Goal: Task Accomplishment & Management: Use online tool/utility

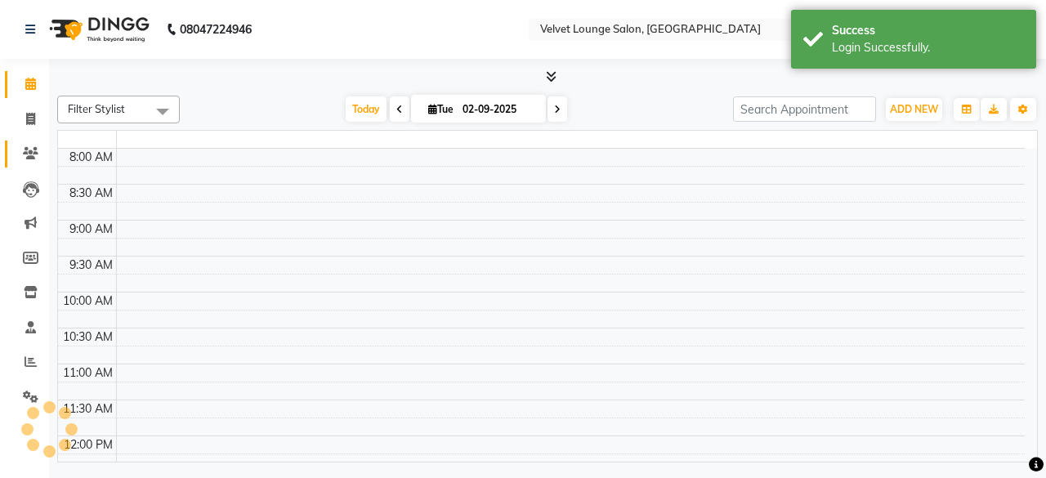
select select "en"
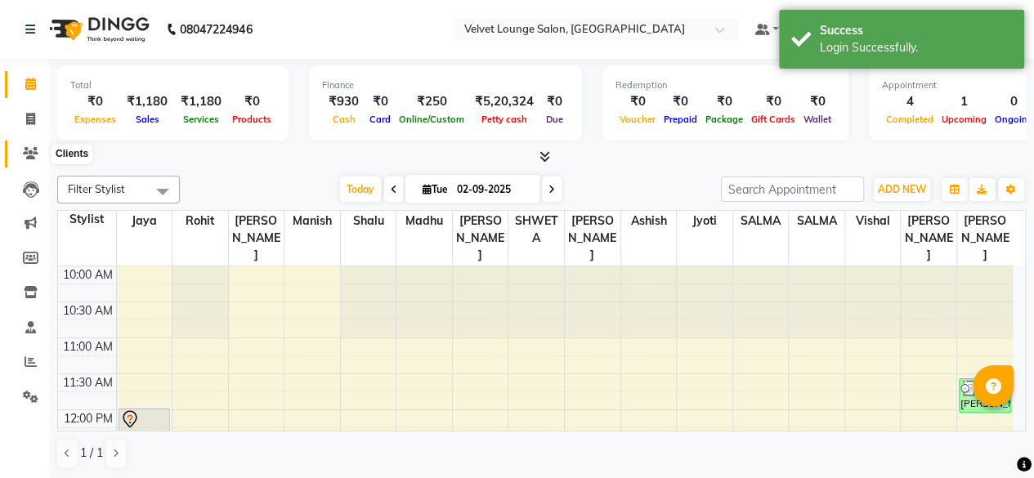
click at [21, 154] on span at bounding box center [30, 154] width 29 height 19
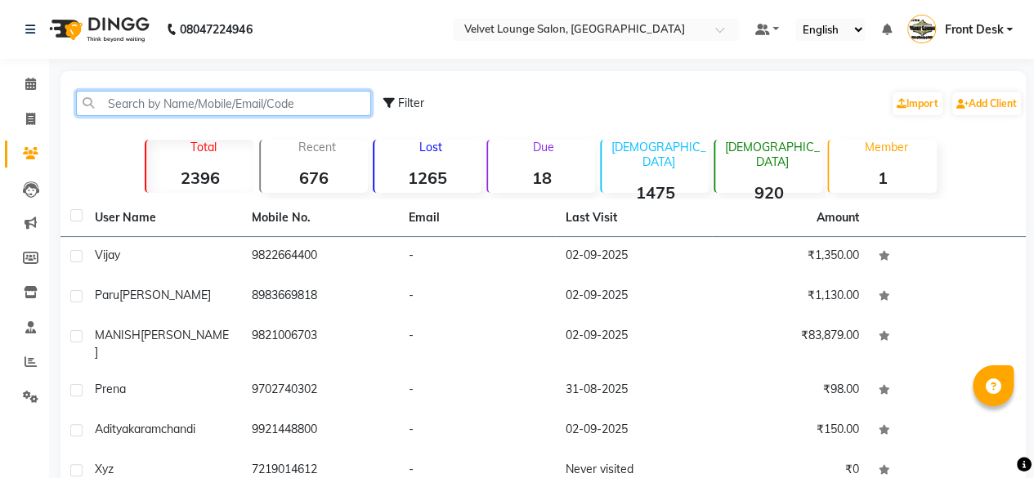
click at [123, 110] on input "text" at bounding box center [223, 103] width 295 height 25
click at [127, 105] on input "text" at bounding box center [223, 103] width 295 height 25
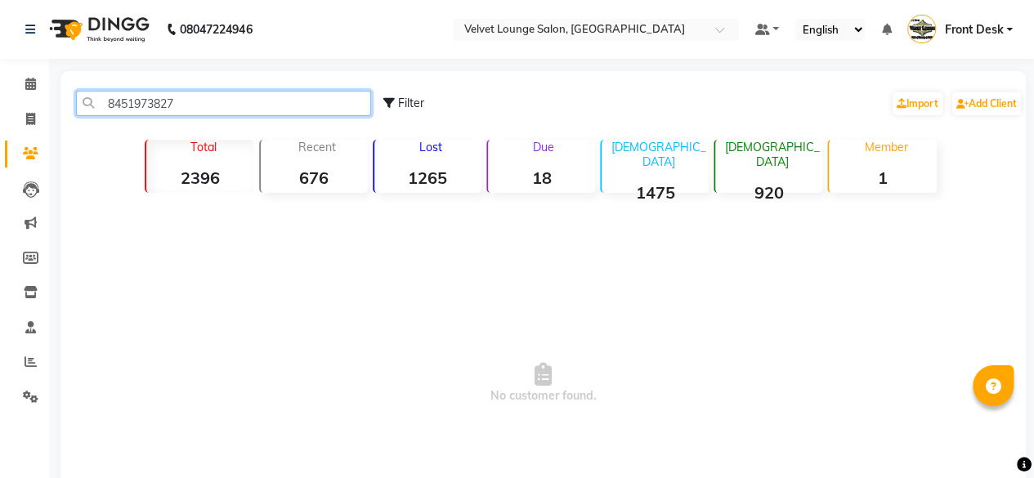
click at [209, 102] on input "8451973827" at bounding box center [223, 103] width 295 height 25
type input "8451973827"
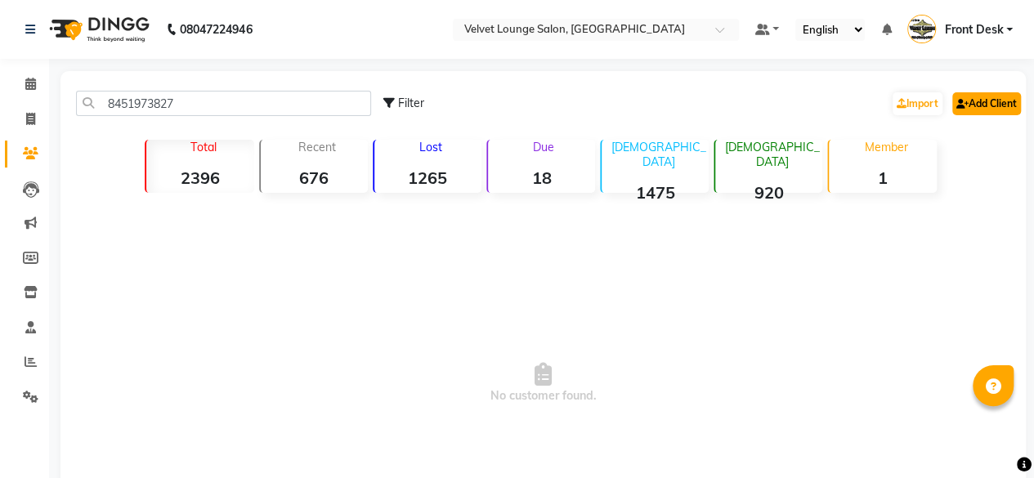
click at [1009, 102] on link "Add Client" at bounding box center [986, 103] width 69 height 23
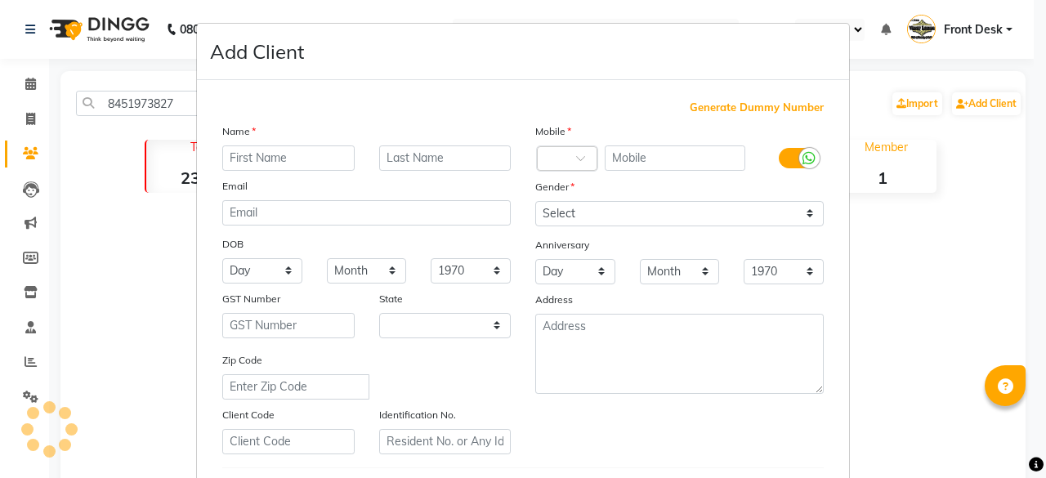
select select "22"
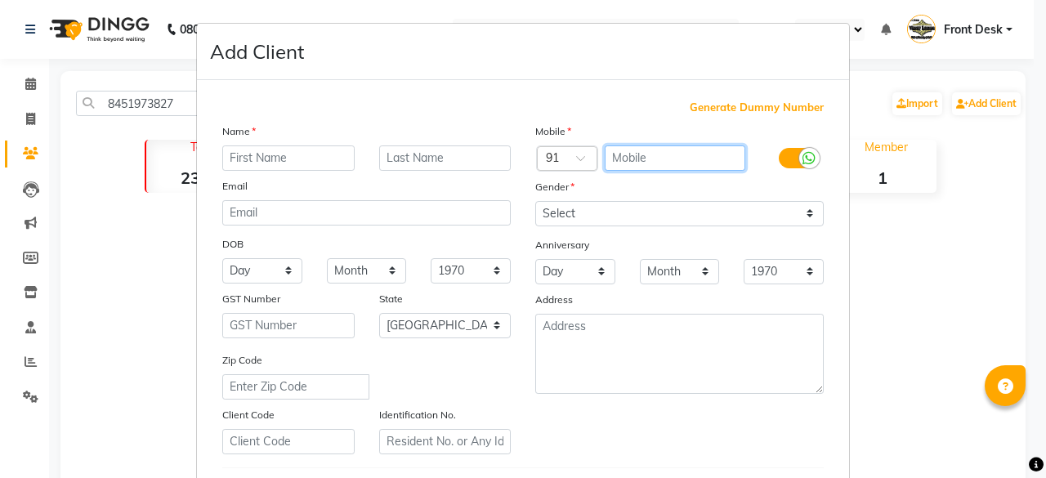
click at [705, 164] on input "text" at bounding box center [675, 157] width 141 height 25
paste input "8451973827"
type input "8451973827"
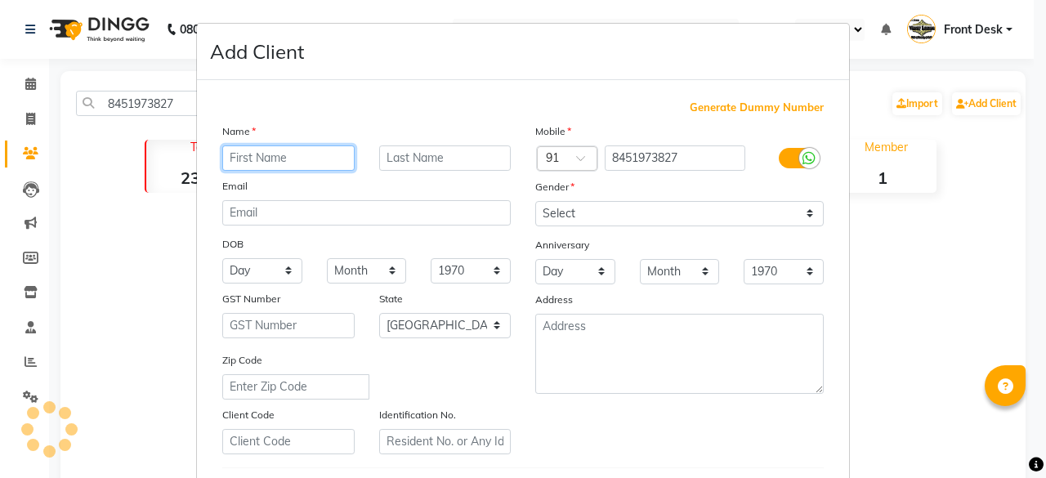
click at [324, 165] on input "text" at bounding box center [288, 157] width 132 height 25
type input "santoush"
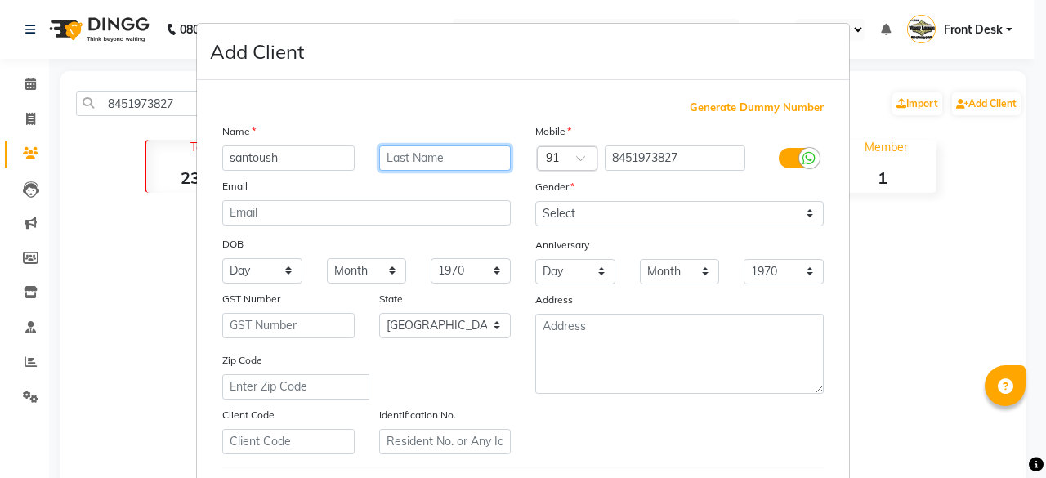
click at [407, 160] on input "text" at bounding box center [445, 157] width 132 height 25
type input "jadal"
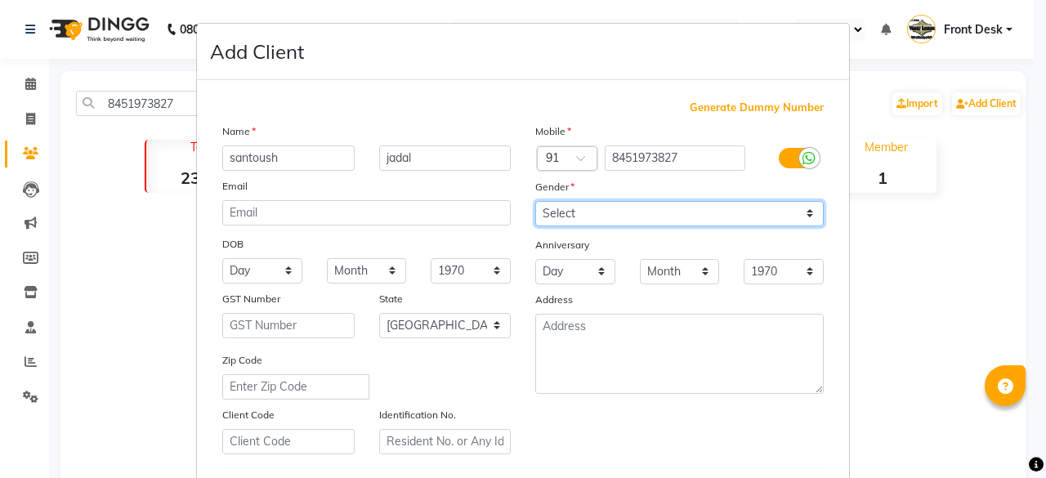
click at [592, 208] on select "Select [DEMOGRAPHIC_DATA] [DEMOGRAPHIC_DATA] Other Prefer Not To Say" at bounding box center [679, 213] width 288 height 25
click at [535, 201] on select "Select [DEMOGRAPHIC_DATA] [DEMOGRAPHIC_DATA] Other Prefer Not To Say" at bounding box center [679, 213] width 288 height 25
drag, startPoint x: 682, startPoint y: 215, endPoint x: 660, endPoint y: 256, distance: 46.1
click at [660, 256] on div "Mobile Country Code × 91 8451973827 Gender Select [DEMOGRAPHIC_DATA] [DEMOGRAPH…" at bounding box center [679, 289] width 313 height 332
select select "[DEMOGRAPHIC_DATA]"
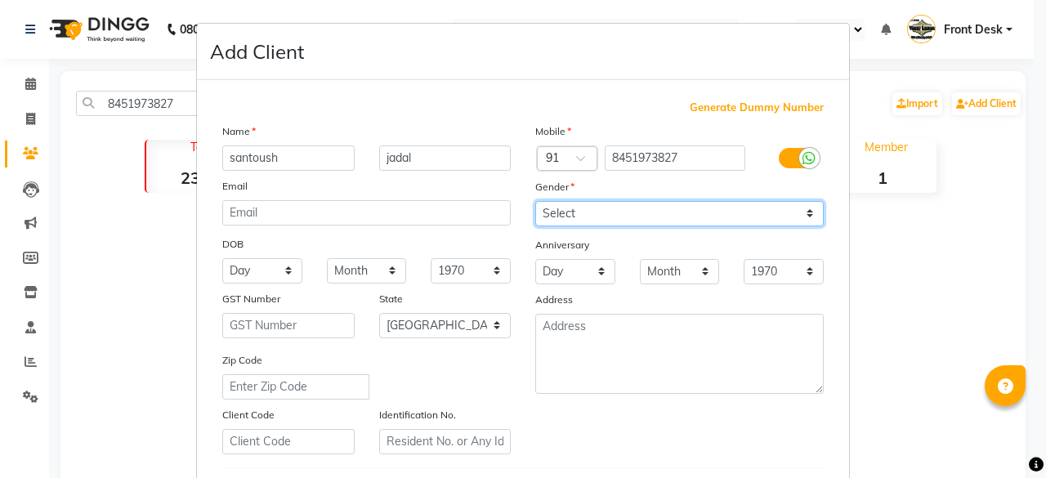
click at [535, 201] on select "Select [DEMOGRAPHIC_DATA] [DEMOGRAPHIC_DATA] Other Prefer Not To Say" at bounding box center [679, 213] width 288 height 25
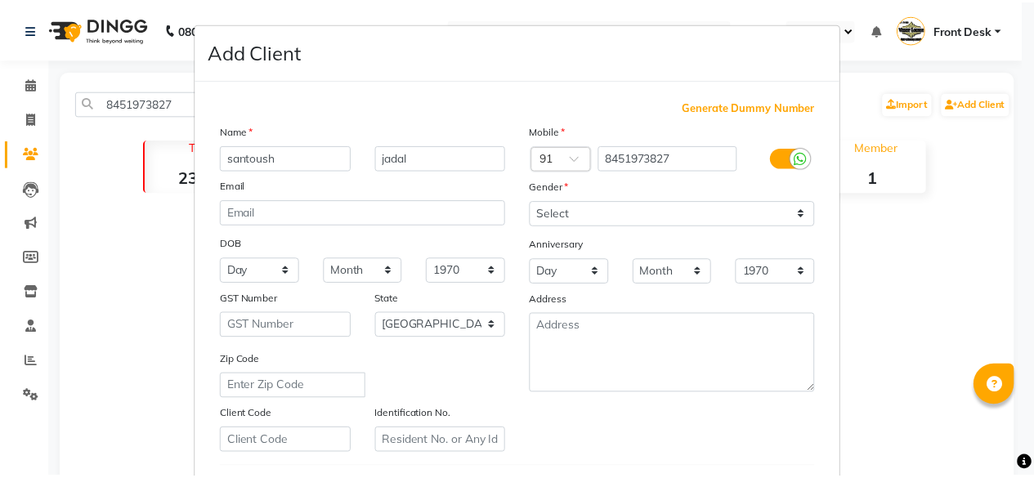
scroll to position [273, 0]
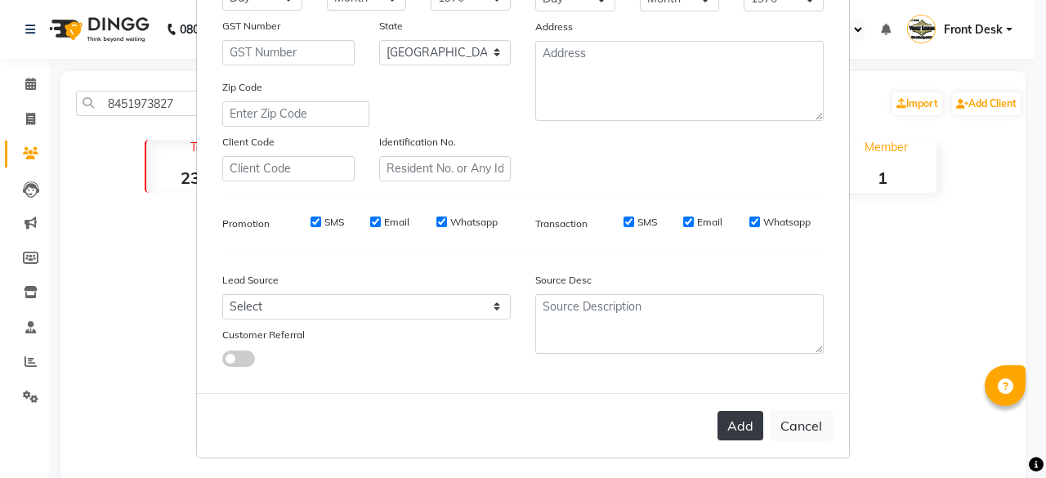
click at [729, 424] on button "Add" at bounding box center [741, 425] width 46 height 29
select select
select select "null"
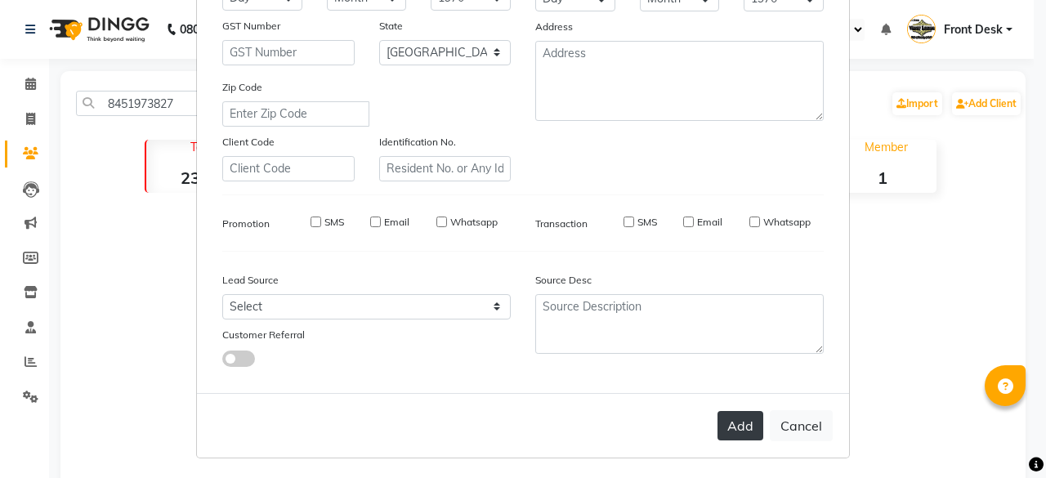
select select
checkbox input "false"
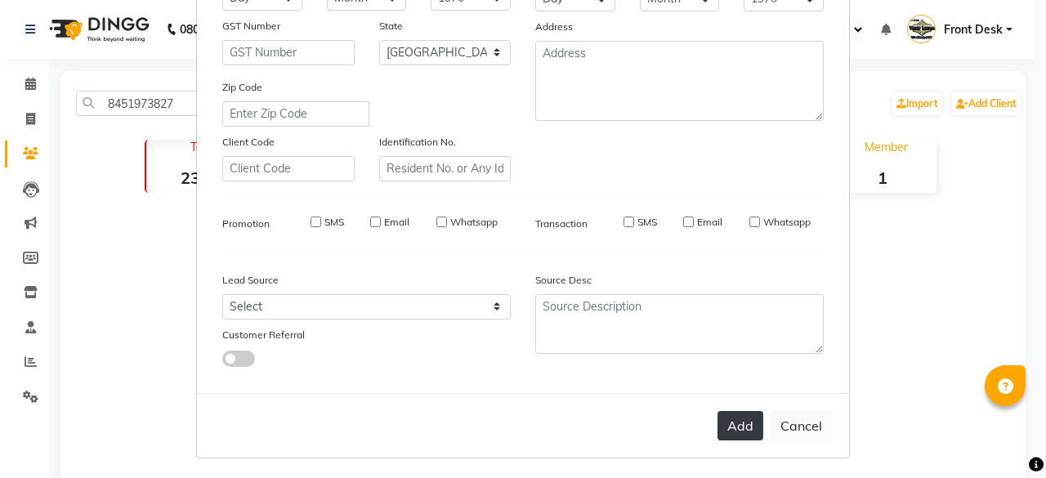
checkbox input "false"
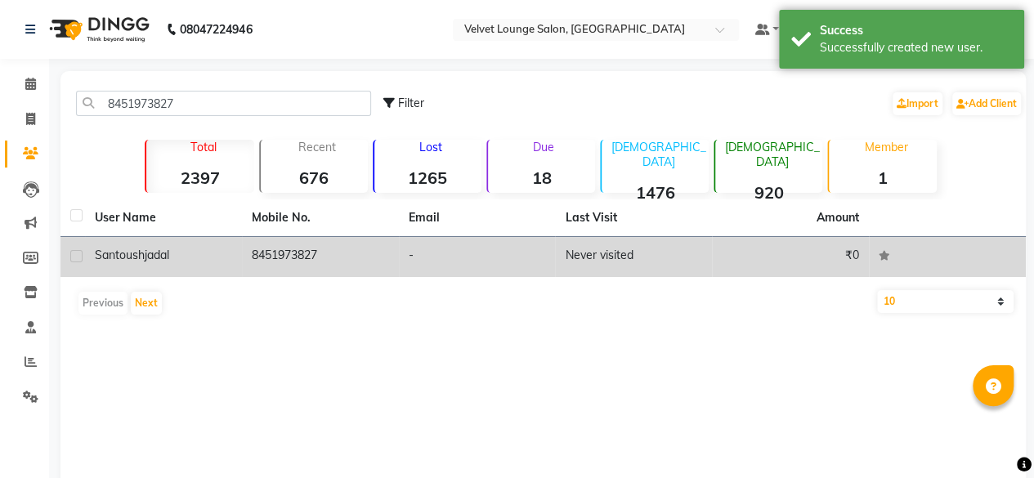
click at [593, 262] on td "Never visited" at bounding box center [633, 257] width 157 height 40
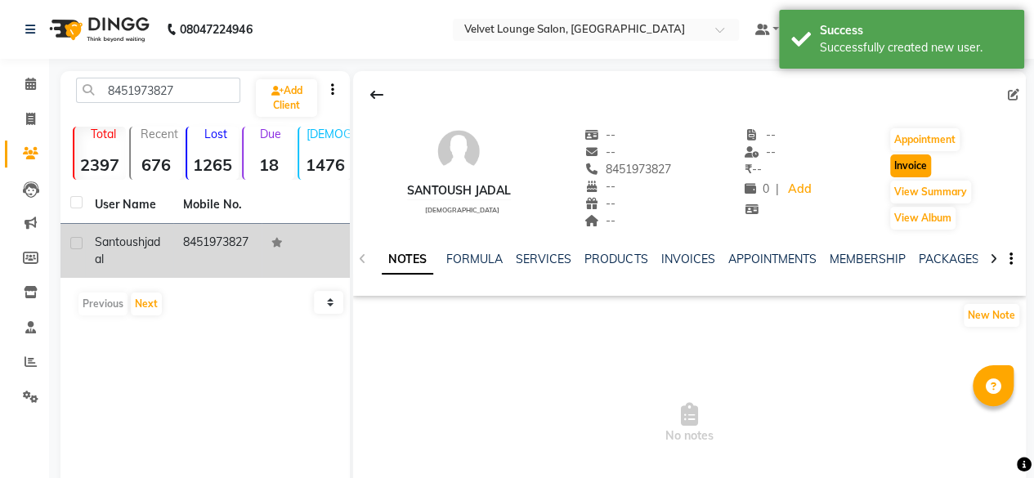
click at [900, 163] on button "Invoice" at bounding box center [910, 165] width 41 height 23
select select "5962"
select select "service"
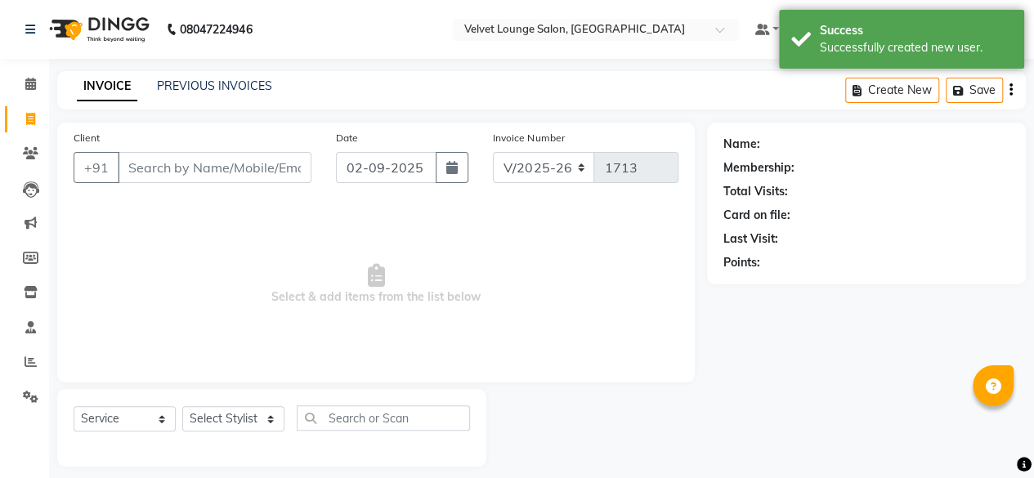
scroll to position [12, 0]
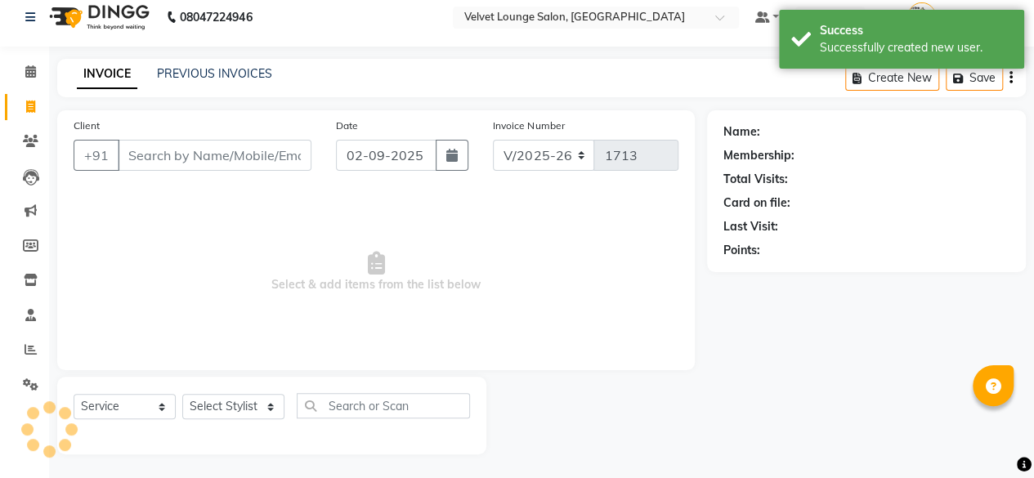
type input "8451973827"
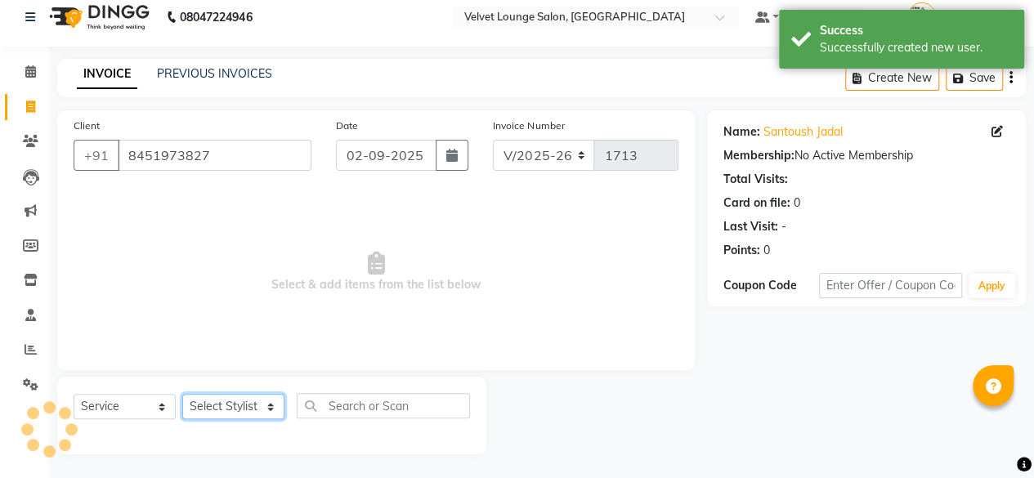
click at [230, 414] on select "Select Stylist [PERSON_NAME] [PERSON_NAME] [PERSON_NAME] Front Desk Jaya jyoti …" at bounding box center [233, 406] width 102 height 25
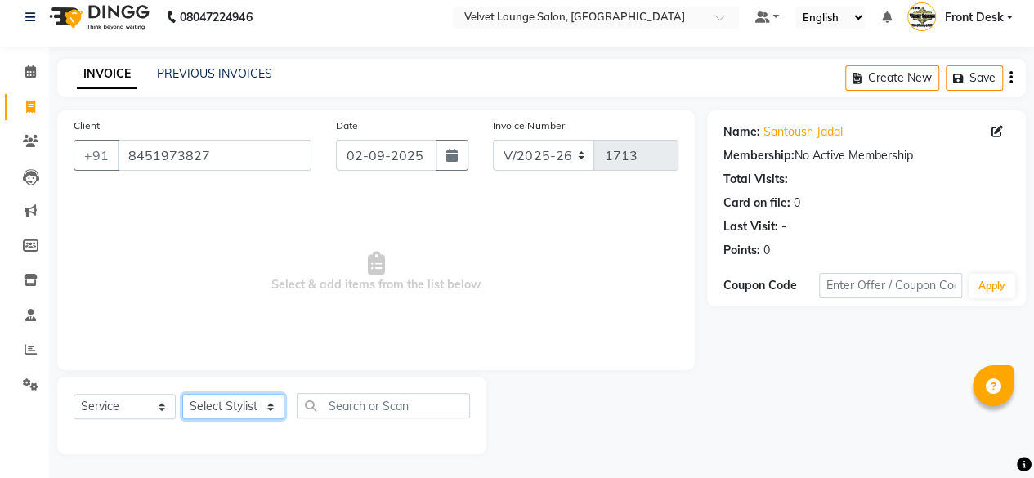
select select "42846"
click at [182, 394] on select "Select Stylist [PERSON_NAME] [PERSON_NAME] [PERSON_NAME] Front Desk Jaya jyoti …" at bounding box center [233, 406] width 102 height 25
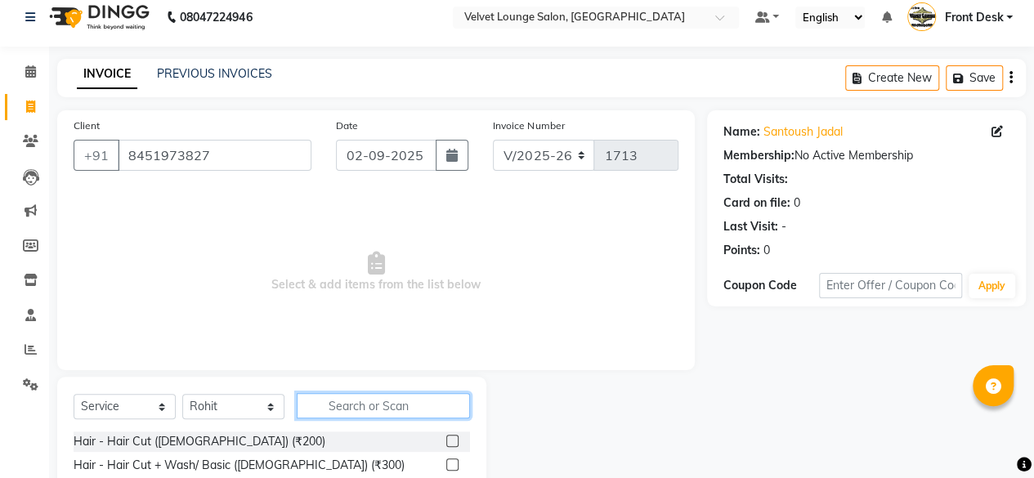
click at [391, 405] on input "text" at bounding box center [383, 405] width 173 height 25
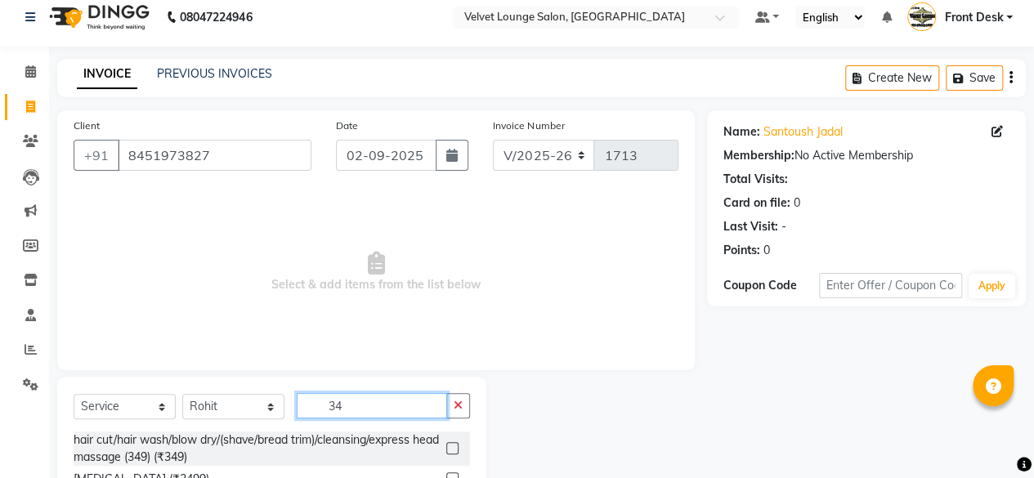
type input "34"
click at [454, 445] on label at bounding box center [452, 448] width 12 height 12
click at [454, 445] on input "checkbox" at bounding box center [451, 449] width 11 height 11
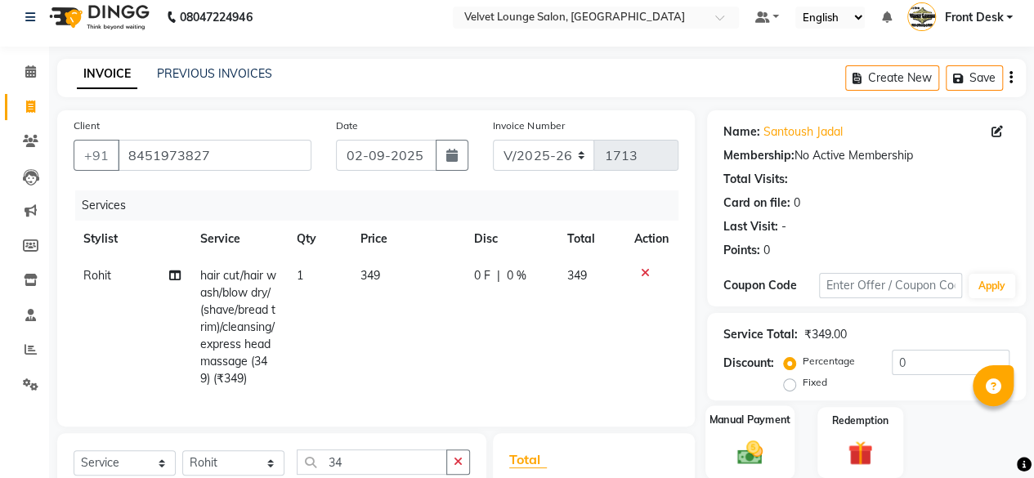
checkbox input "false"
click at [745, 439] on img at bounding box center [750, 451] width 42 height 29
drag, startPoint x: 1030, startPoint y: 425, endPoint x: 1041, endPoint y: 424, distance: 11.5
click at [1034, 424] on html "08047224946 Select Location × Velvet Lounge Salon, Shiv Mandir Road Default Pan…" at bounding box center [517, 227] width 1034 height 478
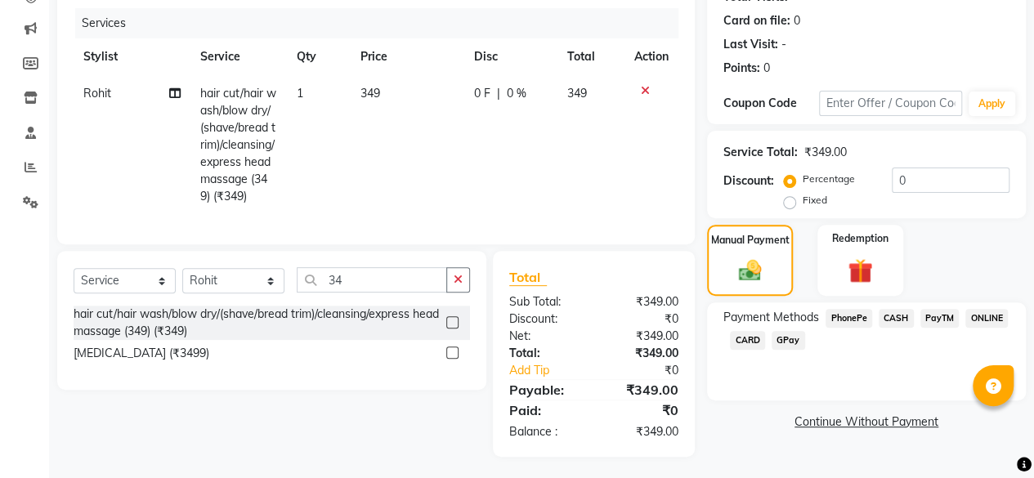
scroll to position [209, 0]
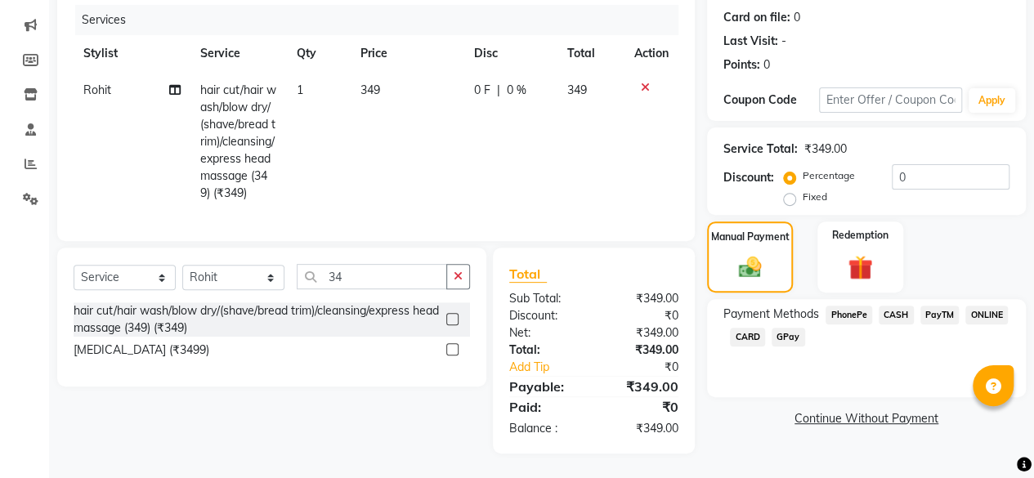
click at [855, 306] on span "PhonePe" at bounding box center [848, 315] width 47 height 19
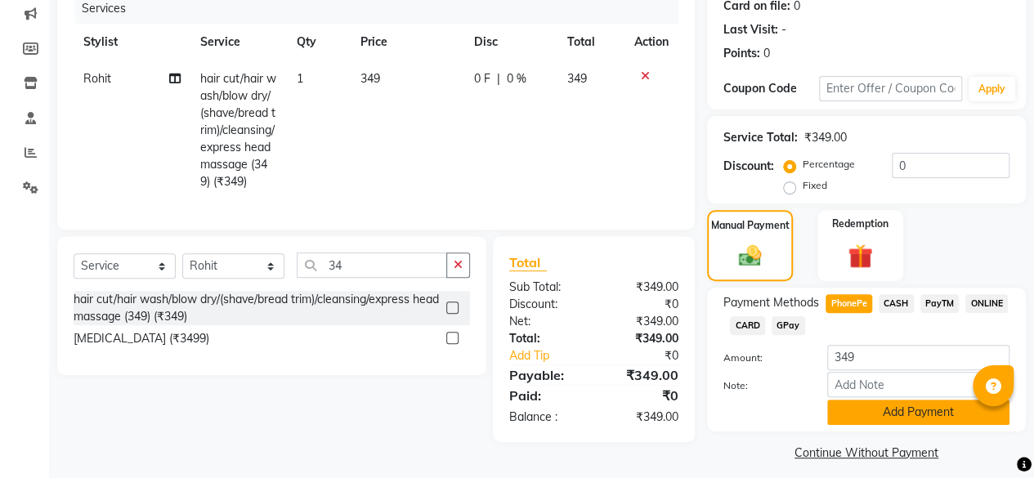
click at [870, 409] on button "Add Payment" at bounding box center [918, 412] width 182 height 25
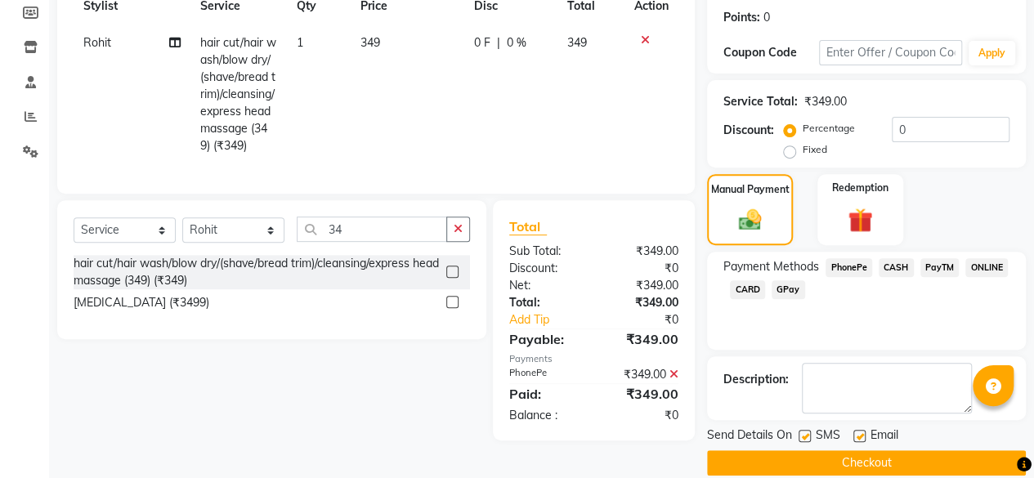
scroll to position [265, 0]
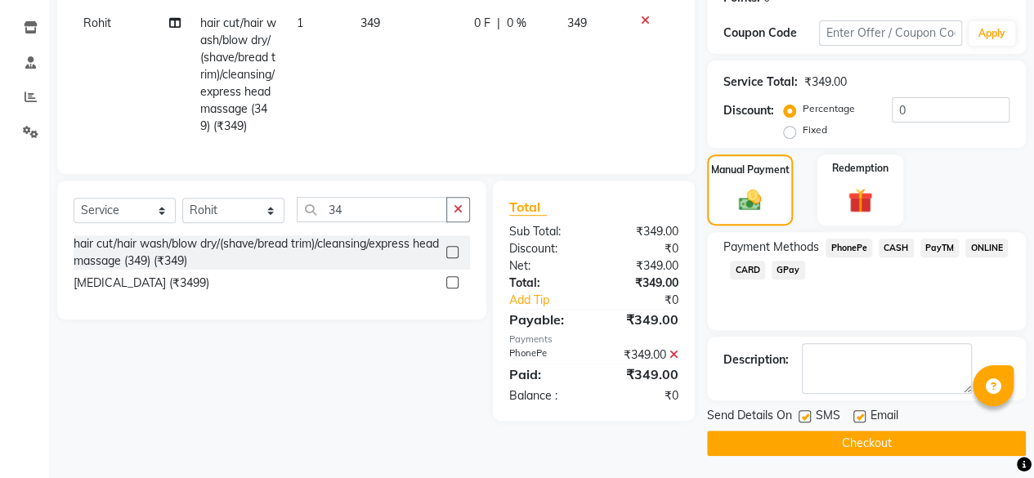
click at [937, 431] on button "Checkout" at bounding box center [866, 443] width 319 height 25
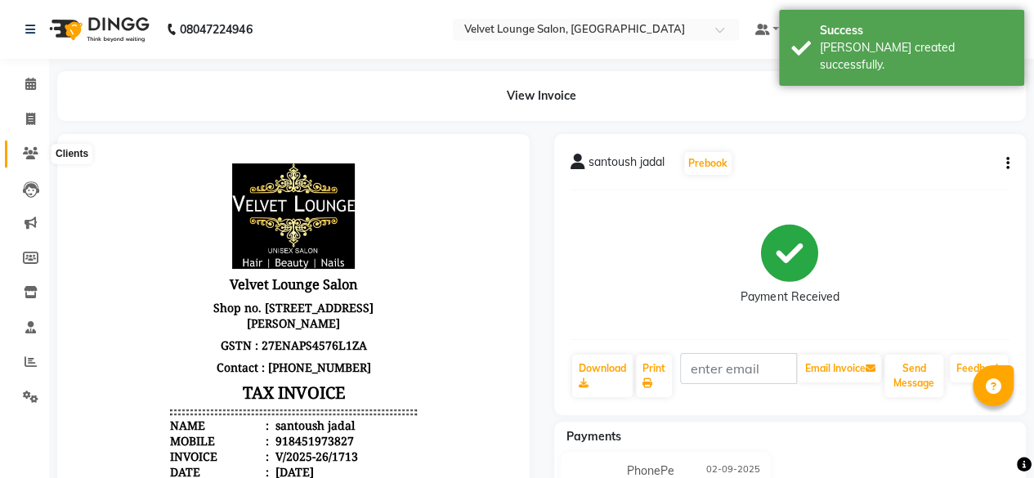
click at [25, 152] on icon at bounding box center [31, 153] width 16 height 12
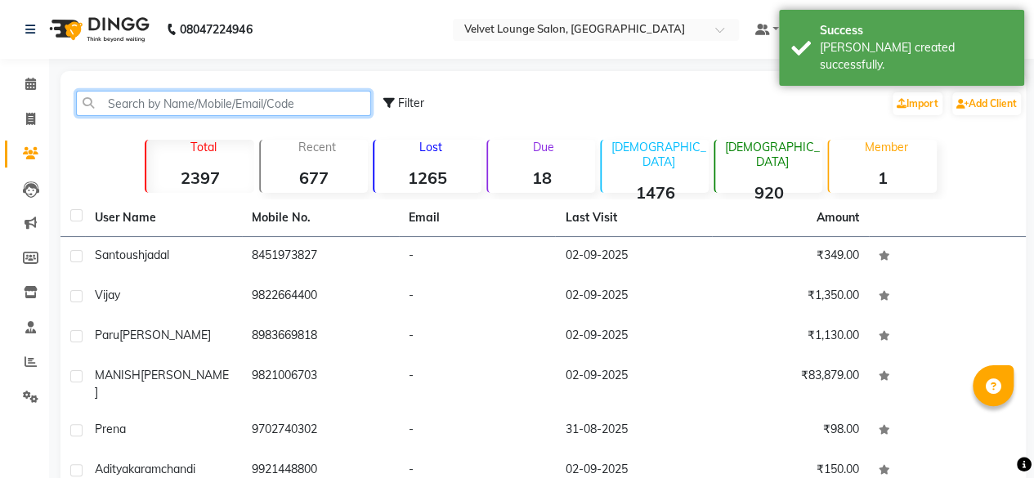
click at [119, 105] on input "text" at bounding box center [223, 103] width 295 height 25
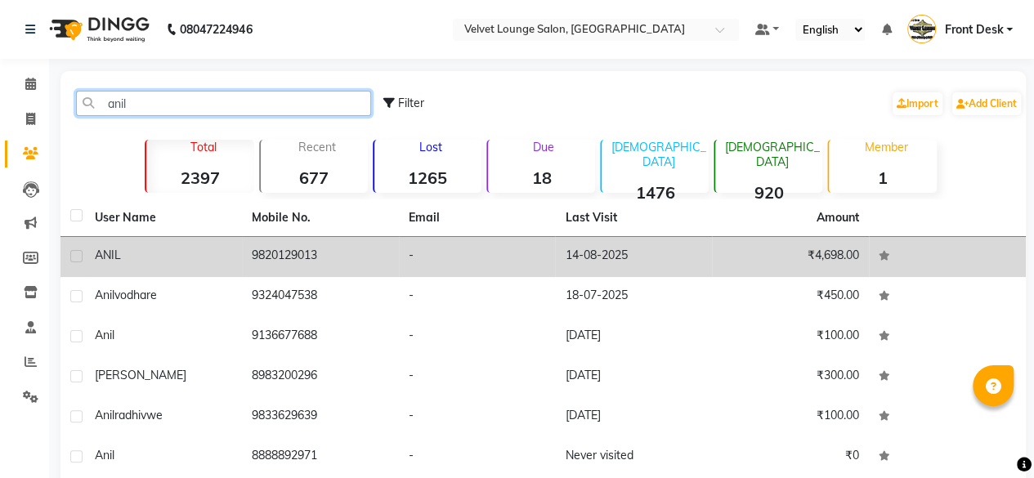
type input "anil"
click at [360, 240] on td "9820129013" at bounding box center [320, 257] width 157 height 40
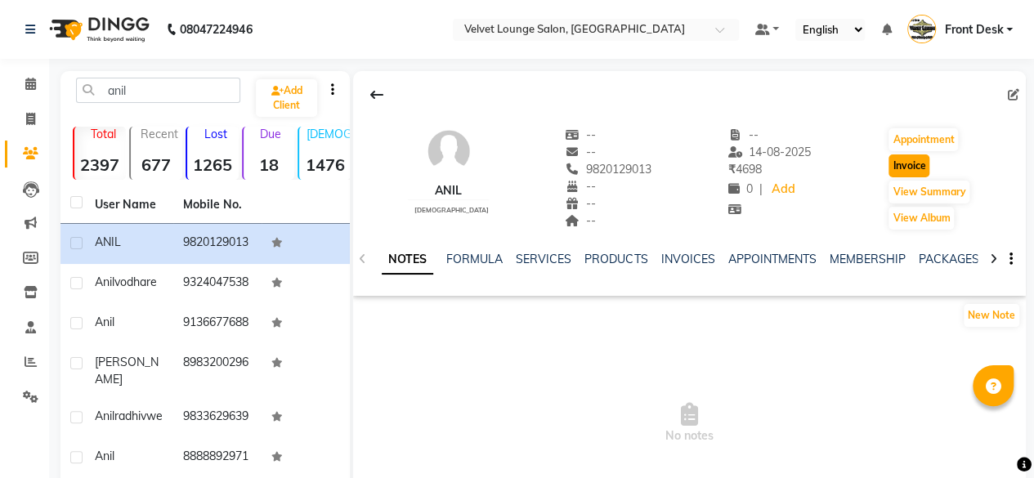
click at [915, 172] on button "Invoice" at bounding box center [908, 165] width 41 height 23
select select "5962"
select select "service"
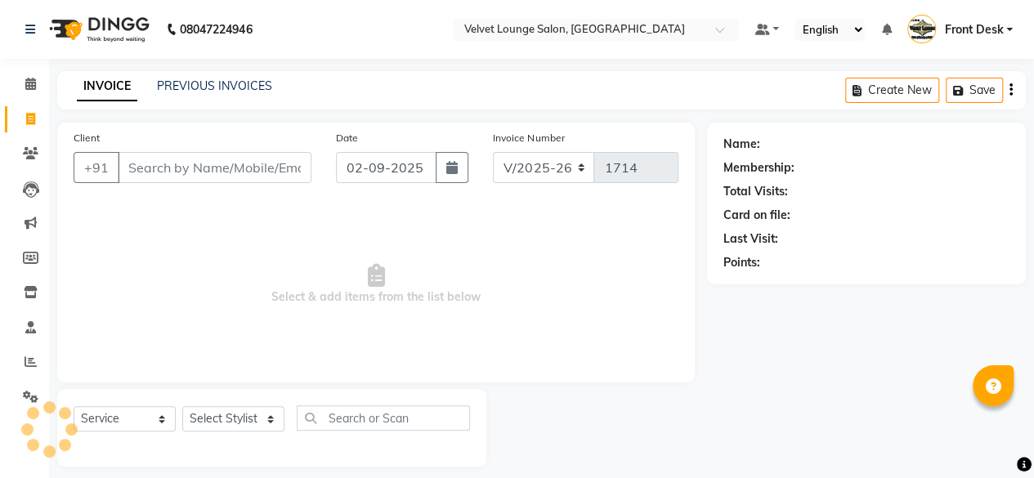
scroll to position [12, 0]
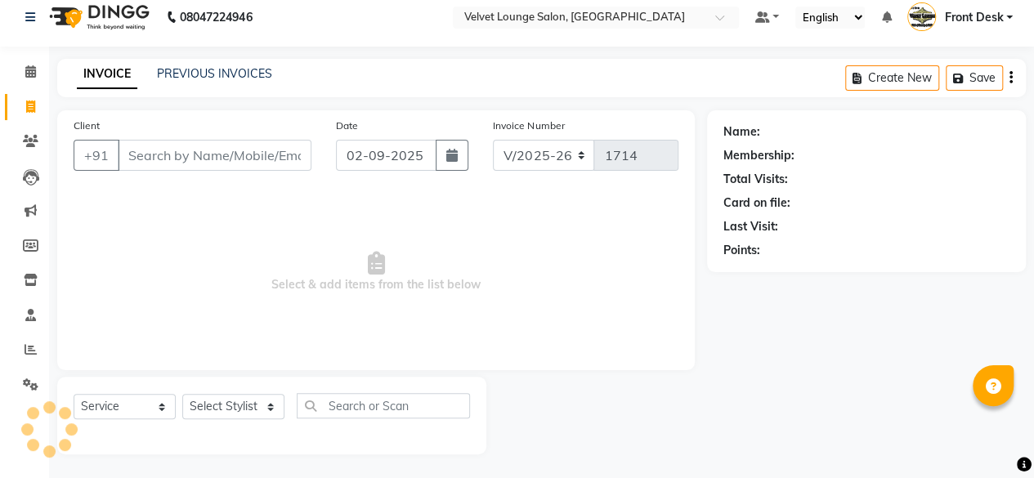
type input "9820129013"
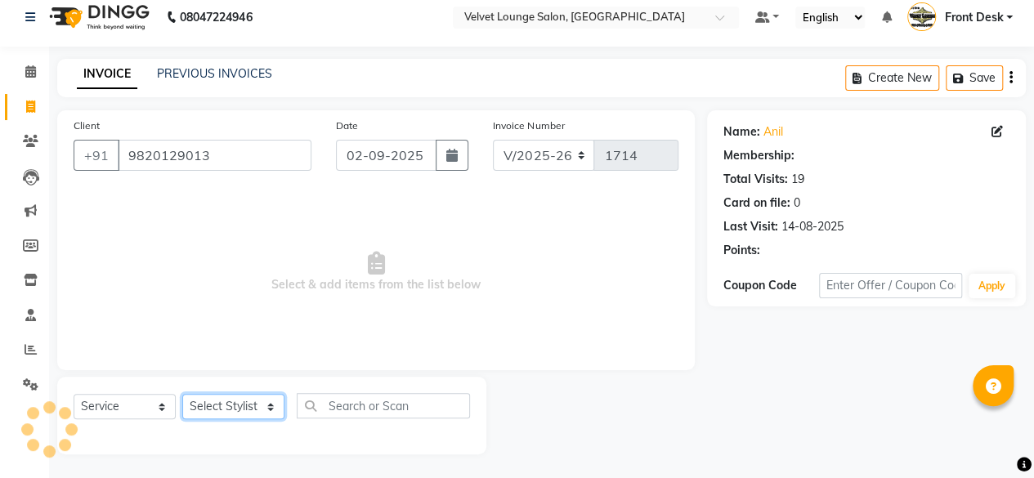
click at [228, 411] on select "Select Stylist [PERSON_NAME] [PERSON_NAME] [PERSON_NAME] Front Desk Jaya jyoti …" at bounding box center [233, 406] width 102 height 25
select select "42846"
click at [182, 394] on select "Select Stylist [PERSON_NAME] [PERSON_NAME] [PERSON_NAME] Front Desk Jaya jyoti …" at bounding box center [233, 406] width 102 height 25
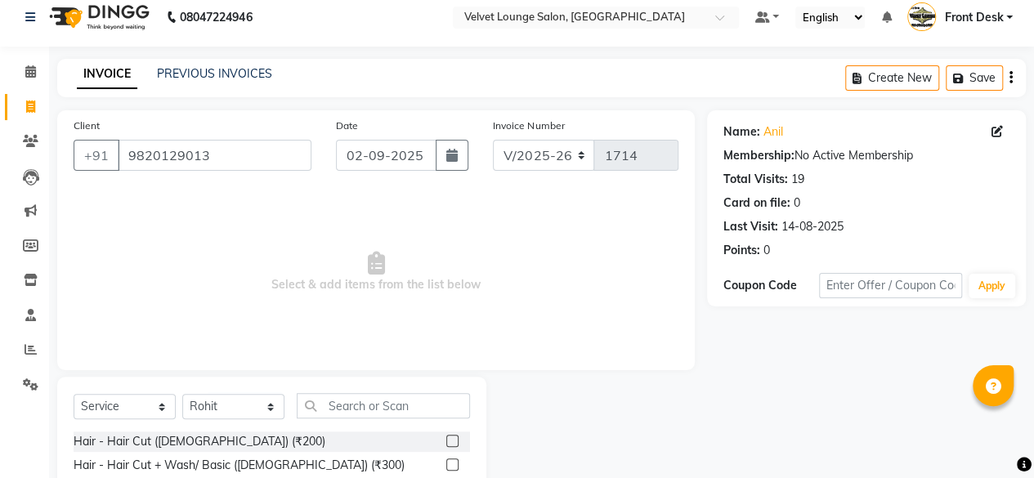
click at [446, 441] on label at bounding box center [452, 441] width 12 height 12
click at [446, 441] on input "checkbox" at bounding box center [451, 441] width 11 height 11
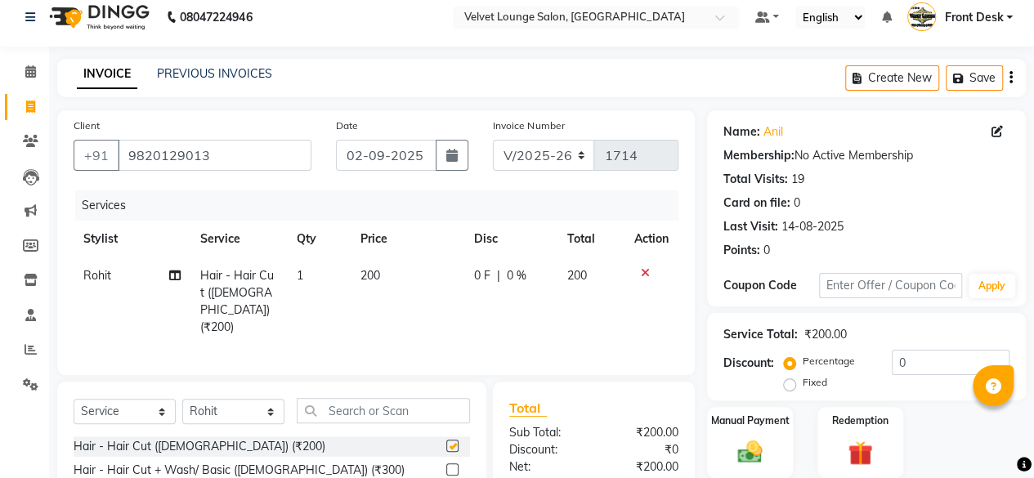
checkbox input "false"
click at [474, 280] on span "0 F" at bounding box center [482, 275] width 16 height 17
select select "42846"
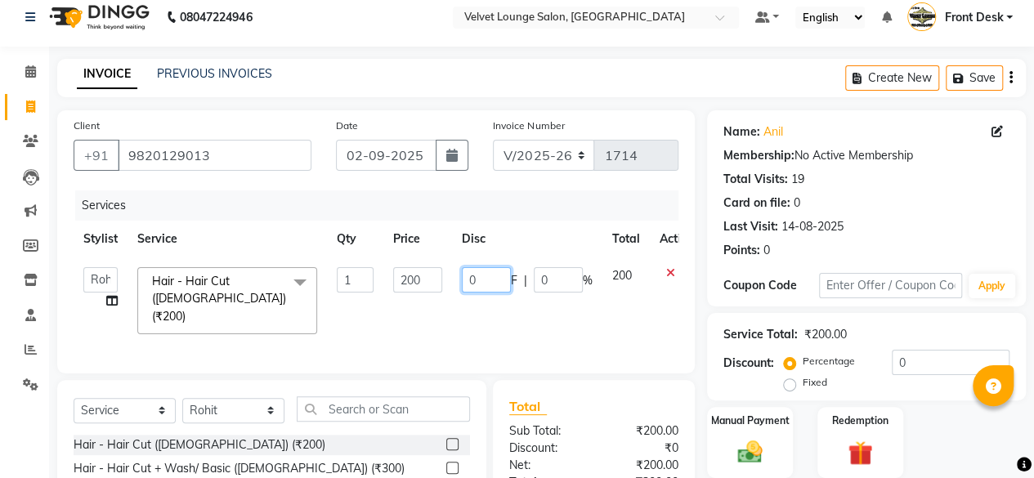
click at [472, 280] on input "0" at bounding box center [486, 279] width 49 height 25
type input "50"
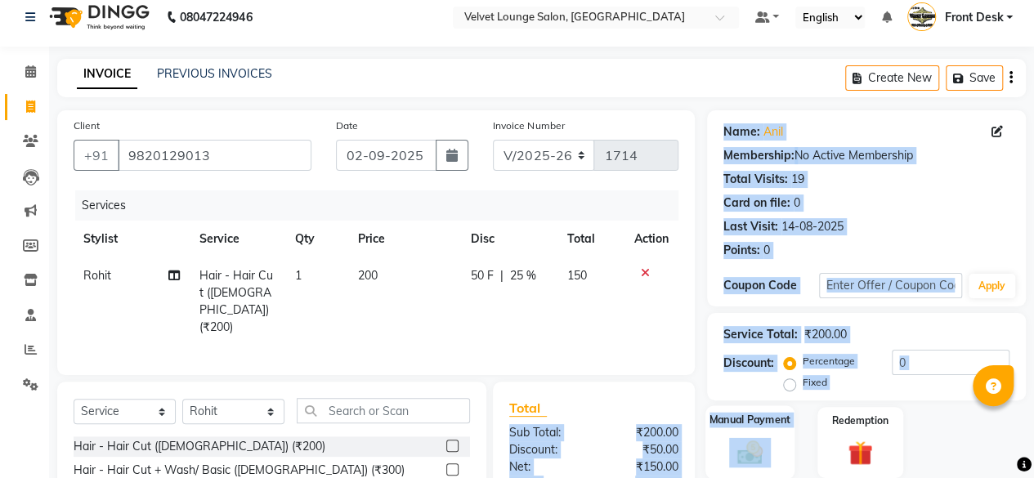
drag, startPoint x: 644, startPoint y: 397, endPoint x: 781, endPoint y: 442, distance: 144.5
click at [781, 442] on div "Client [PHONE_NUMBER] Date [DATE] Invoice Number V/2025 V/[PHONE_NUMBER] Servic…" at bounding box center [541, 366] width 993 height 512
click at [781, 442] on div "Manual Payment" at bounding box center [749, 442] width 89 height 74
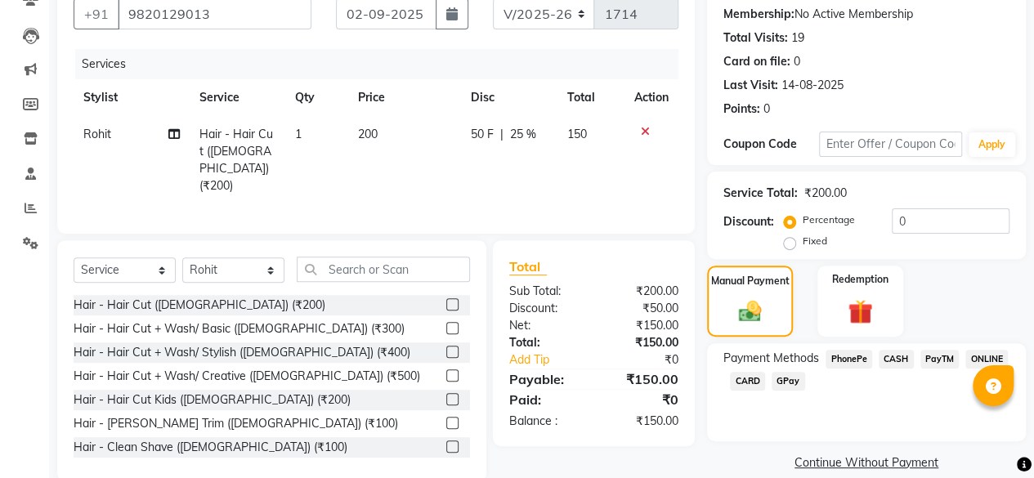
scroll to position [176, 0]
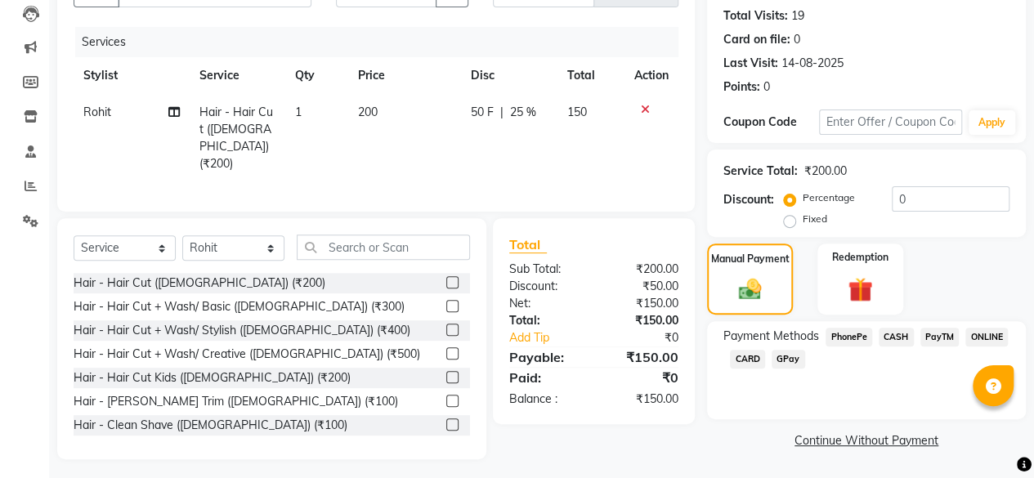
click at [850, 343] on span "PhonePe" at bounding box center [848, 337] width 47 height 19
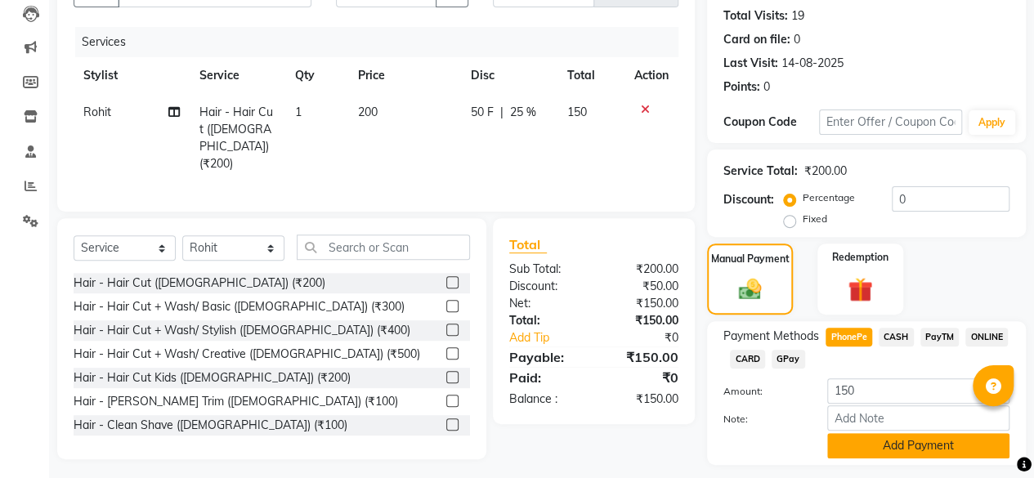
click at [866, 444] on button "Add Payment" at bounding box center [918, 445] width 182 height 25
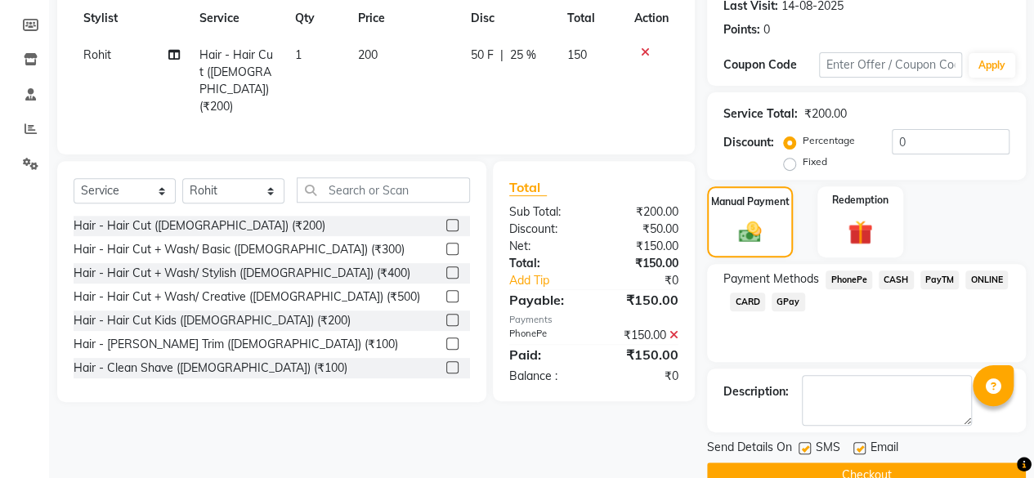
scroll to position [265, 0]
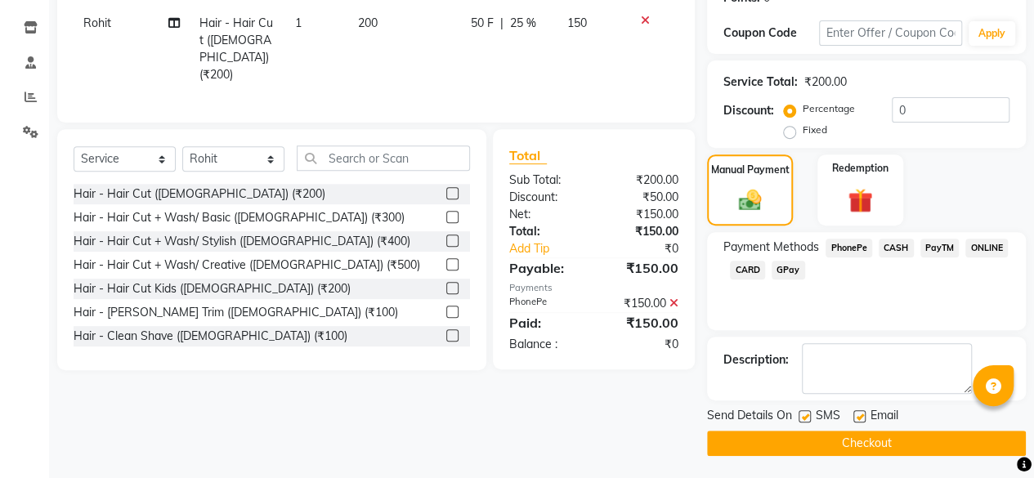
click at [840, 443] on button "Checkout" at bounding box center [866, 443] width 319 height 25
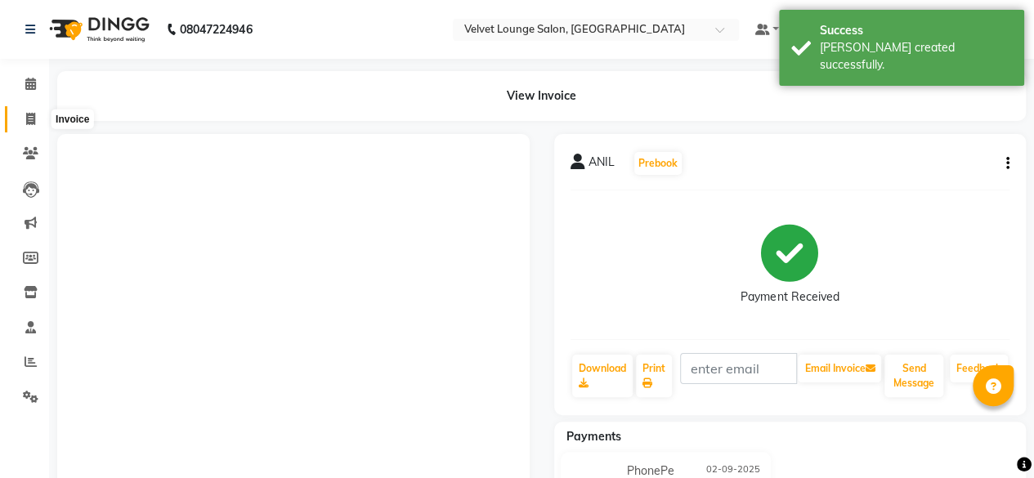
click at [17, 127] on span at bounding box center [30, 119] width 29 height 19
select select "service"
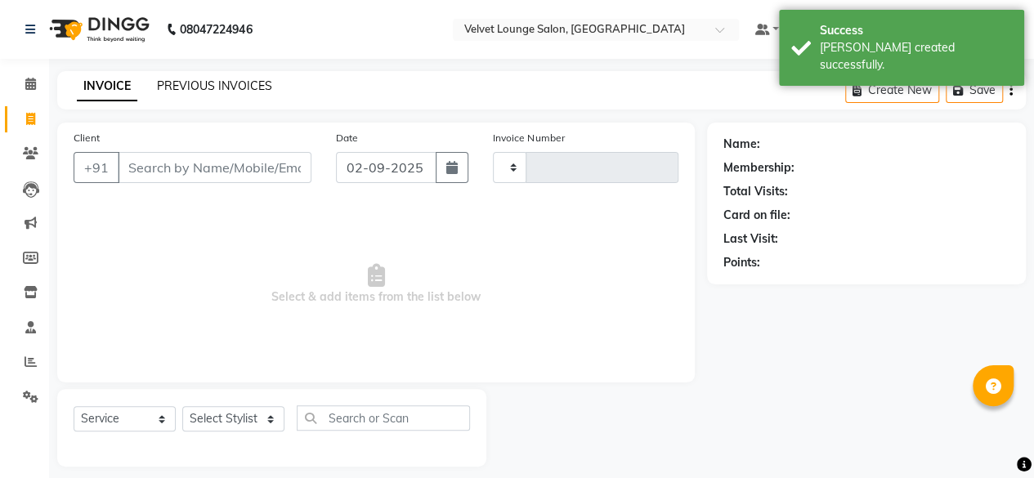
type input "1715"
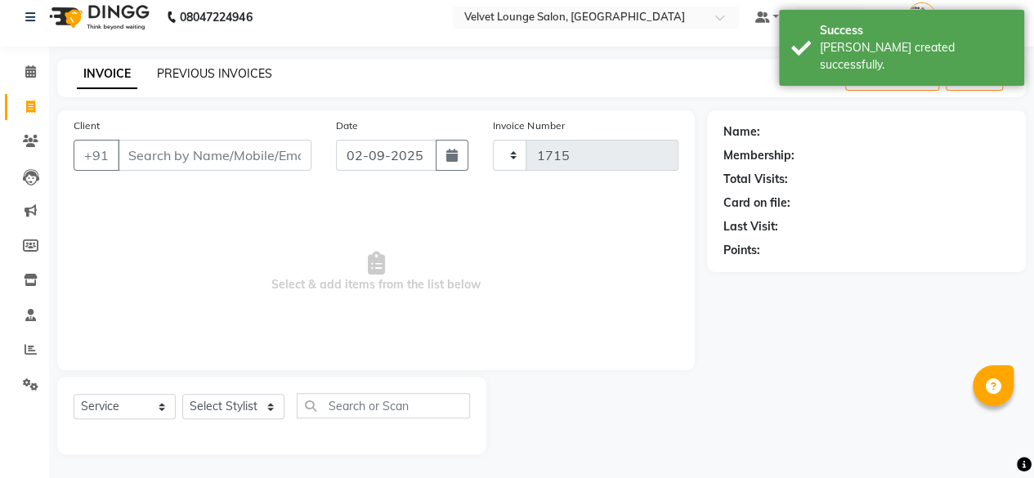
select select "5962"
click at [253, 78] on link "PREVIOUS INVOICES" at bounding box center [214, 73] width 115 height 15
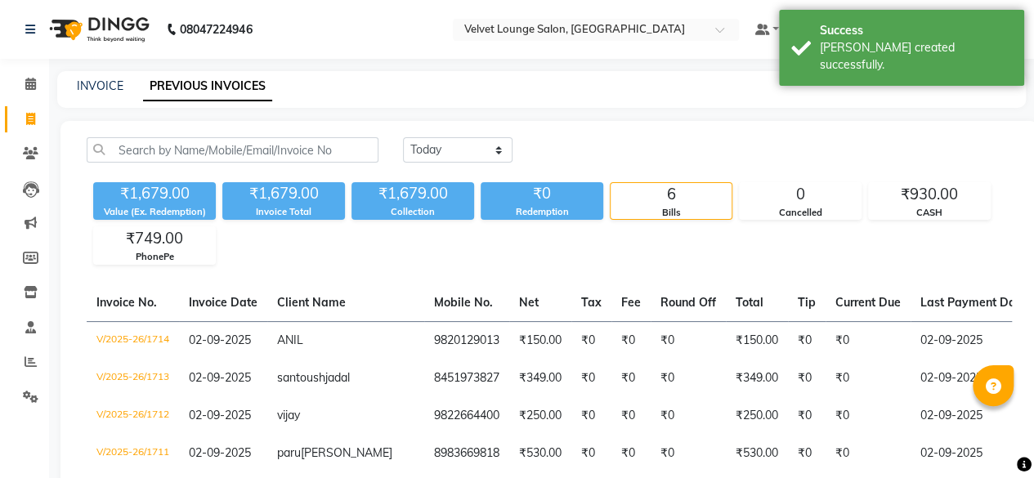
click at [690, 105] on div "INVOICE PREVIOUS INVOICES" at bounding box center [541, 89] width 968 height 37
